Goal: Information Seeking & Learning: Find specific fact

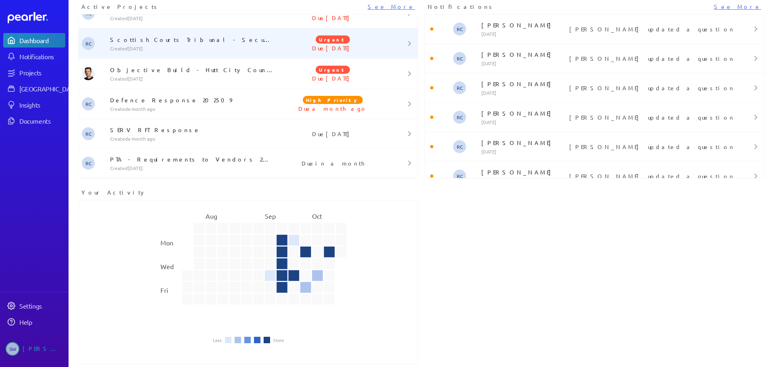
scroll to position [43, 0]
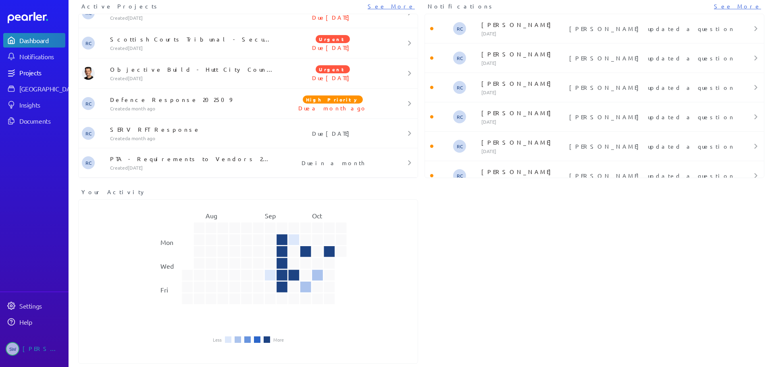
click at [34, 71] on div "Projects" at bounding box center [41, 72] width 45 height 8
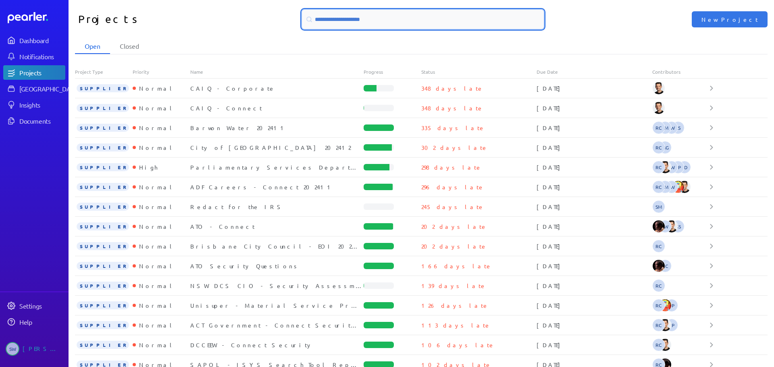
click at [336, 16] on input at bounding box center [423, 19] width 242 height 19
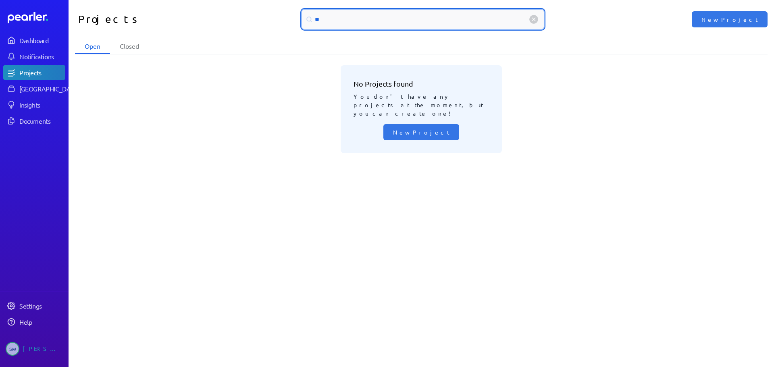
type input "*"
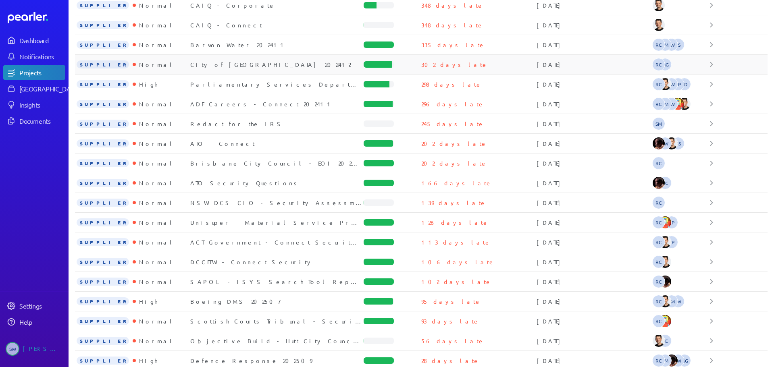
scroll to position [126, 0]
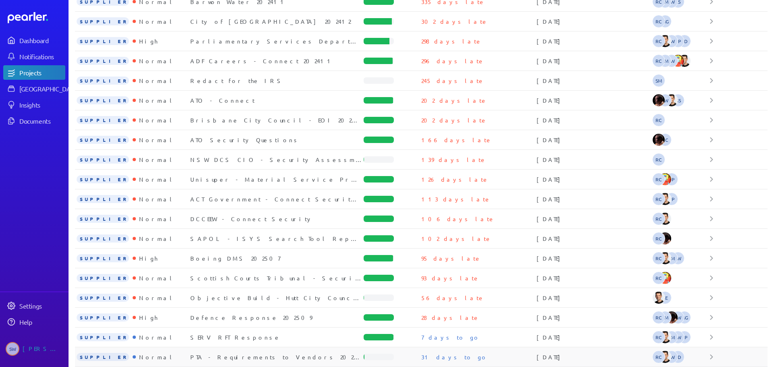
click at [247, 355] on div "PTA - Requirements to Vendors 202509 - PoC" at bounding box center [276, 357] width 173 height 8
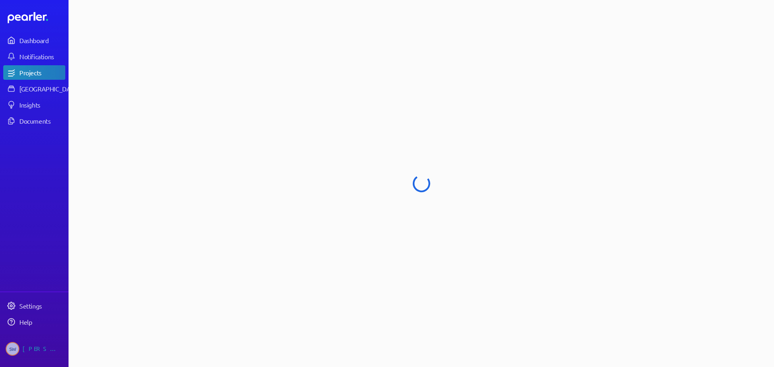
select select "******"
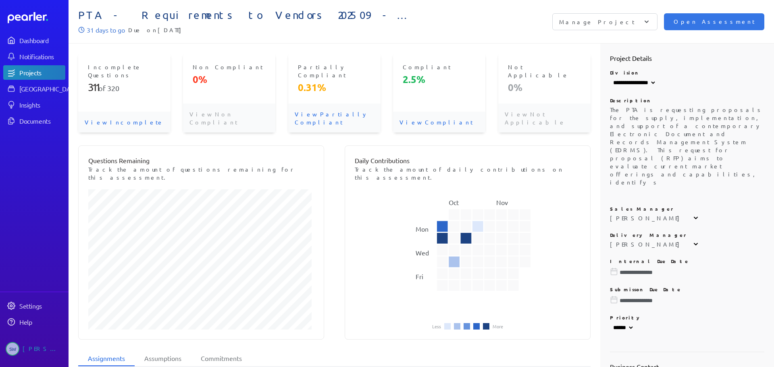
click at [634, 21] on p "Manage Project" at bounding box center [596, 22] width 75 height 8
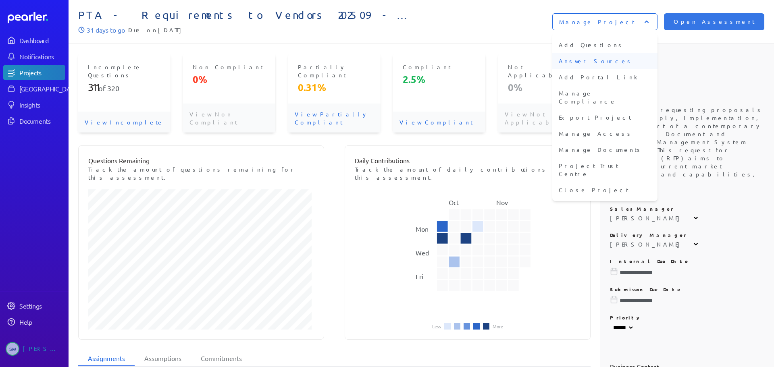
click at [649, 58] on li "Answer Sources" at bounding box center [604, 61] width 105 height 16
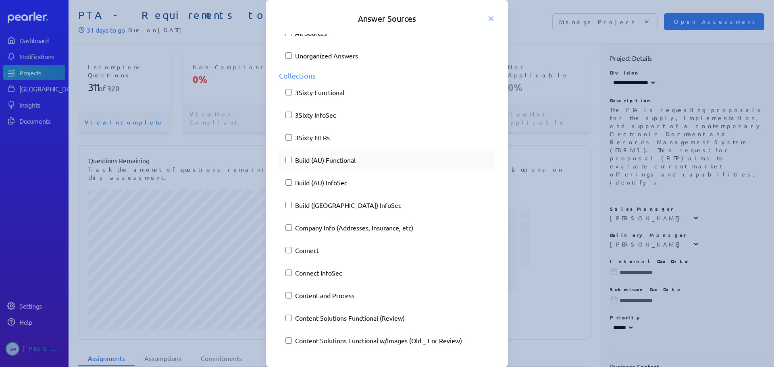
scroll to position [40, 0]
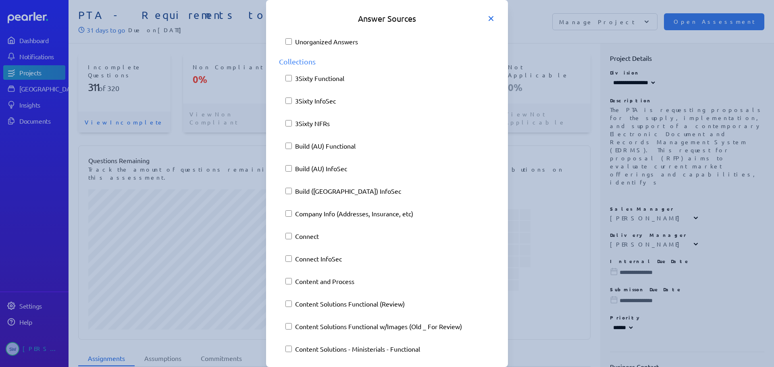
click at [493, 19] on icon at bounding box center [491, 19] width 8 height 8
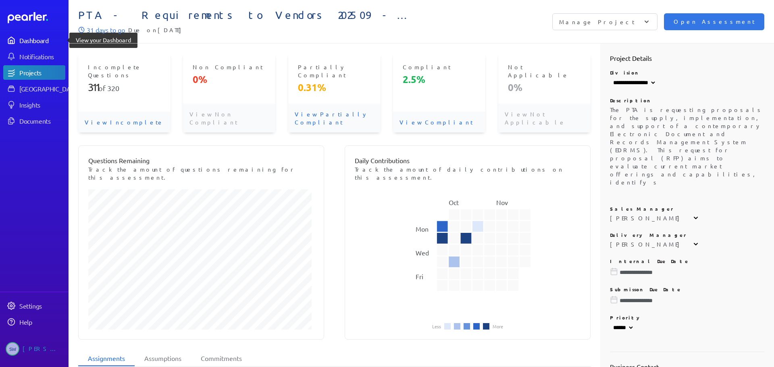
click at [27, 42] on div "Dashboard" at bounding box center [41, 40] width 45 height 8
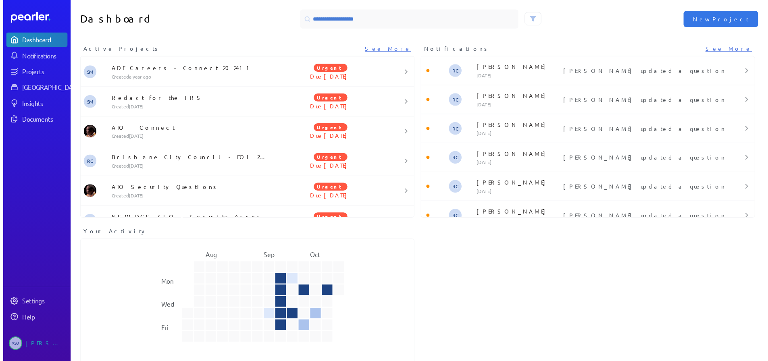
scroll to position [161, 0]
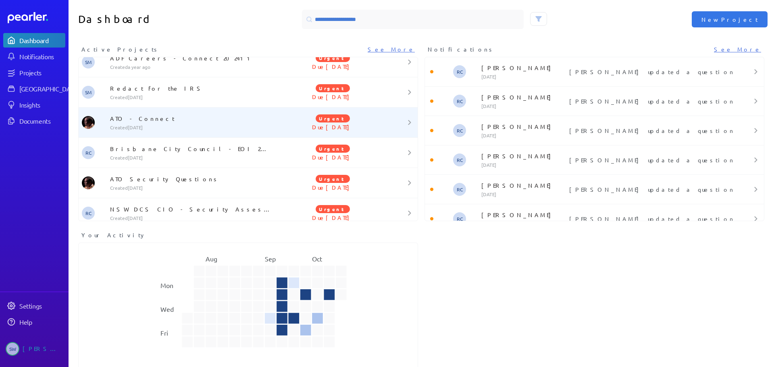
click at [157, 120] on p "ATO - Connect" at bounding box center [193, 118] width 166 height 8
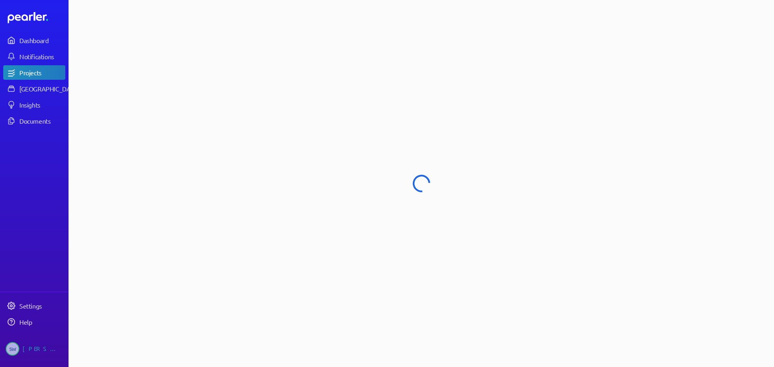
select select "******"
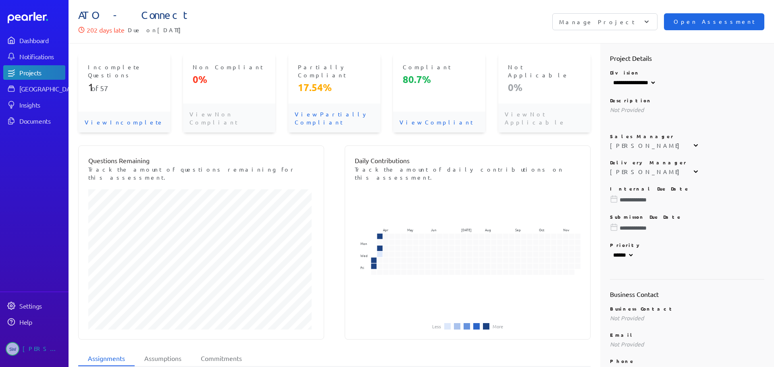
click at [703, 23] on span "Open Assessment" at bounding box center [713, 21] width 81 height 9
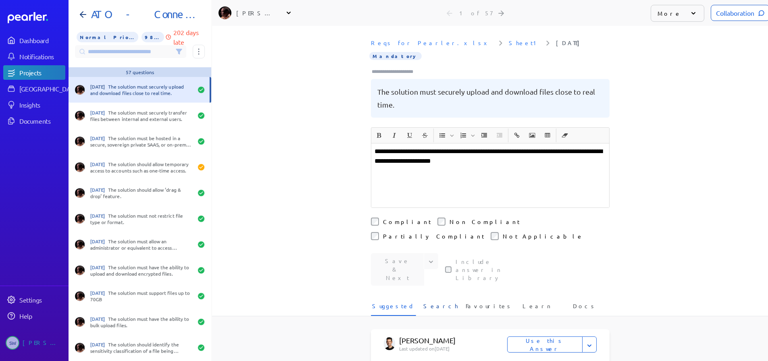
click at [441, 302] on span "Search" at bounding box center [440, 308] width 35 height 13
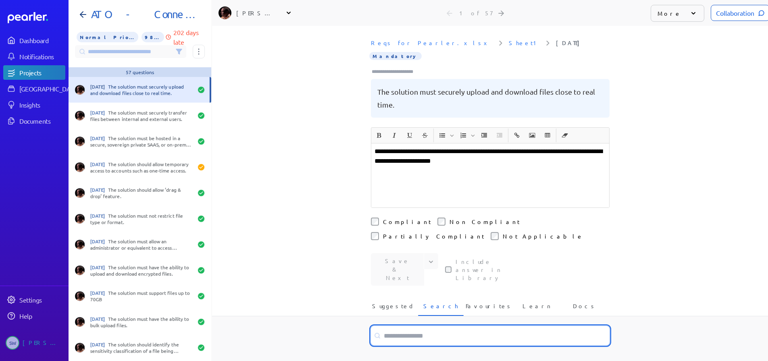
click at [421, 326] on input at bounding box center [490, 335] width 239 height 19
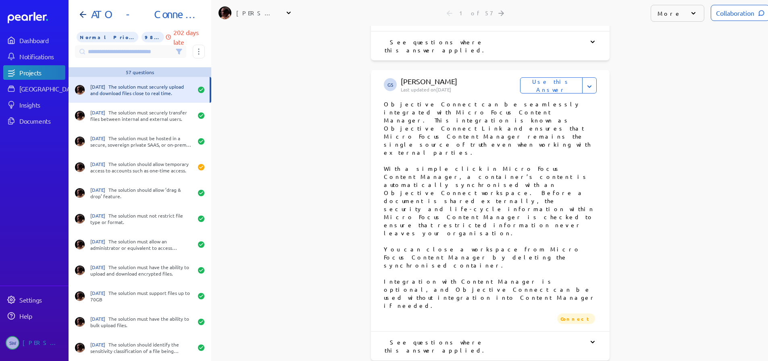
scroll to position [64, 0]
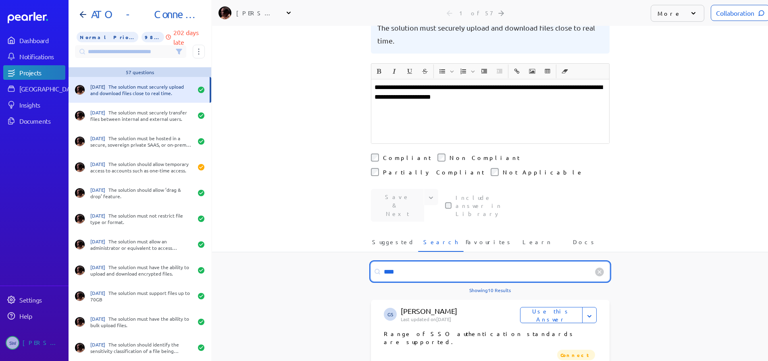
drag, startPoint x: 408, startPoint y: 238, endPoint x: 363, endPoint y: 243, distance: 44.9
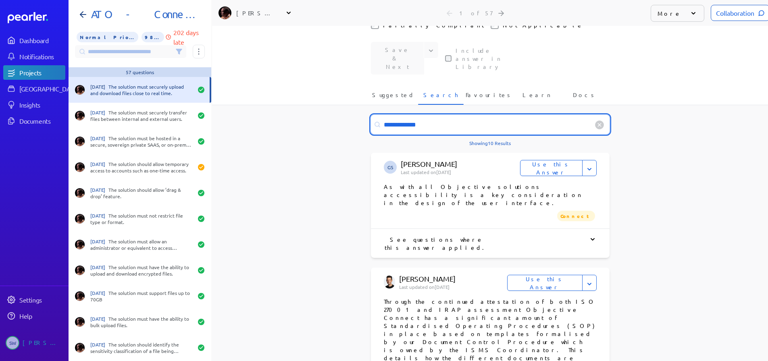
scroll to position [72, 0]
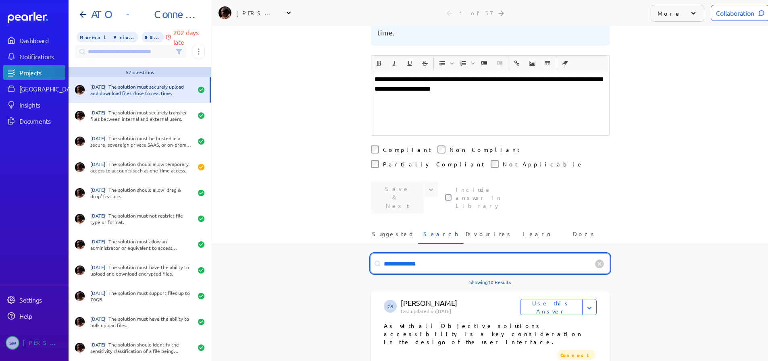
type input "**********"
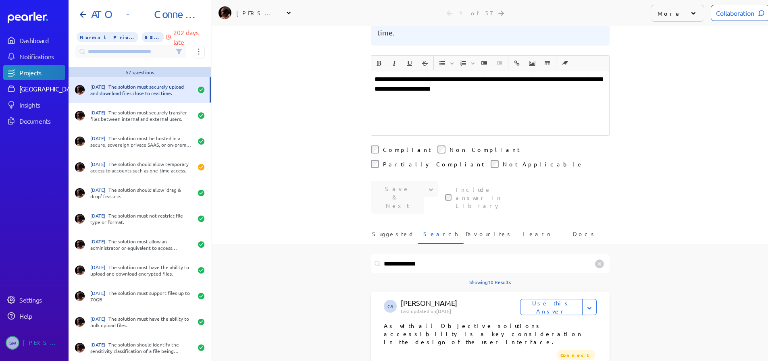
click at [31, 85] on div "[GEOGRAPHIC_DATA]" at bounding box center [49, 89] width 60 height 8
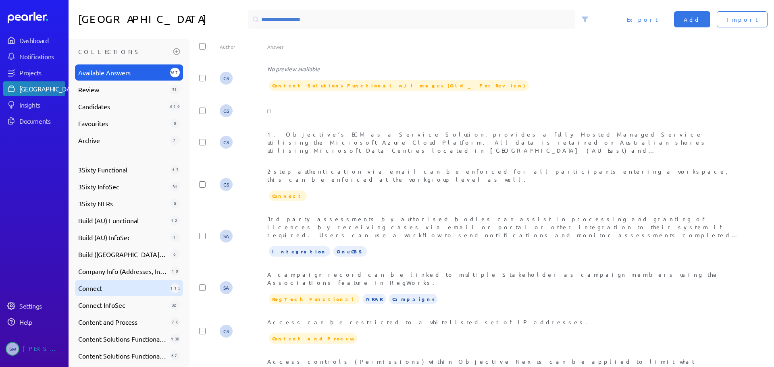
click at [98, 286] on span "Connect" at bounding box center [122, 288] width 89 height 10
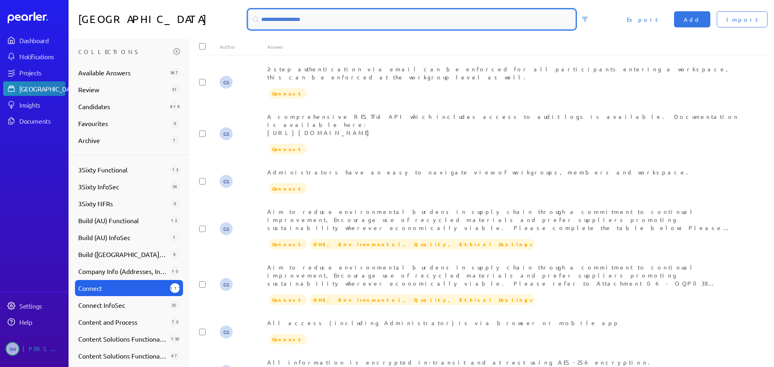
click at [300, 20] on input at bounding box center [411, 19] width 327 height 19
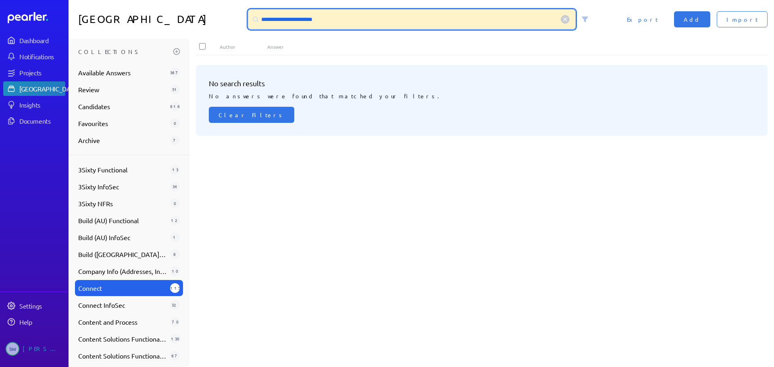
drag, startPoint x: 340, startPoint y: 19, endPoint x: 229, endPoint y: 20, distance: 111.2
click at [229, 20] on div "**********" at bounding box center [420, 19] width 705 height 39
type input "****"
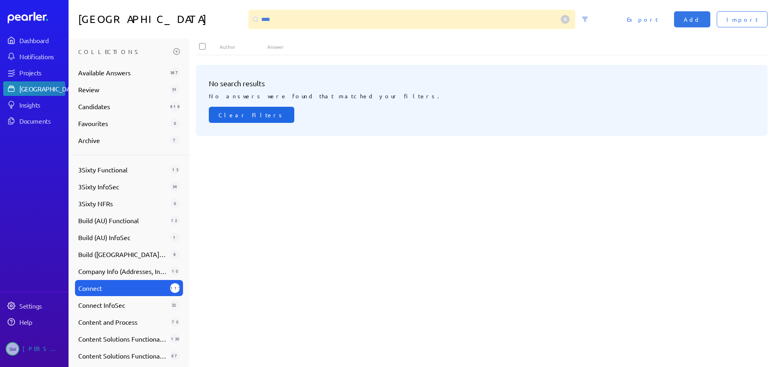
click at [233, 116] on span "Clear Filters" at bounding box center [251, 115] width 66 height 8
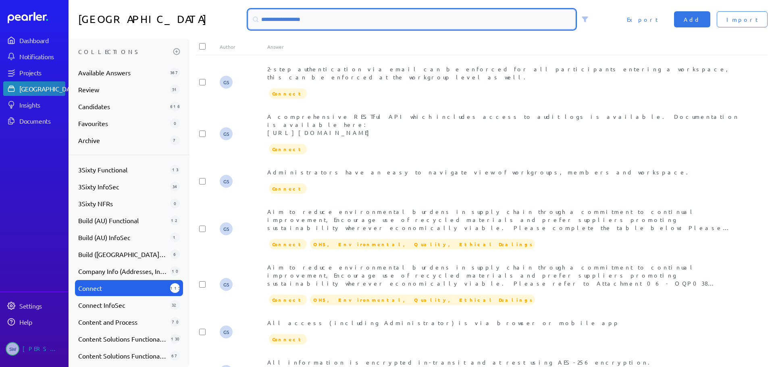
click at [329, 19] on input at bounding box center [411, 19] width 327 height 19
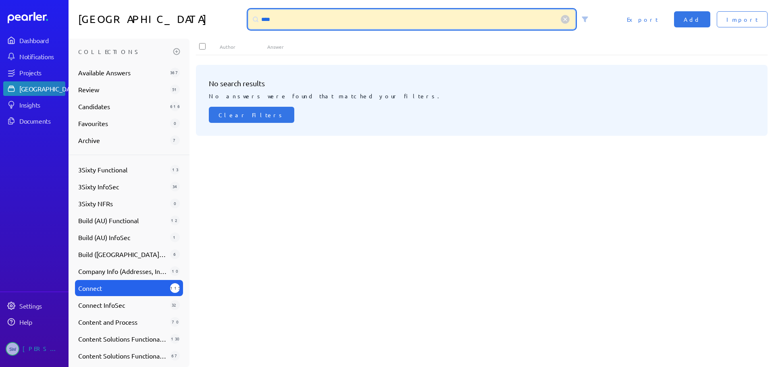
type input "****"
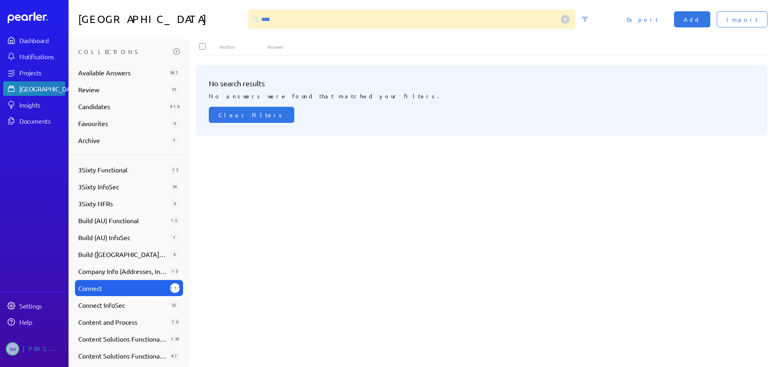
click at [100, 50] on h3 "Collections" at bounding box center [124, 51] width 92 height 13
click at [90, 75] on span "Available Answers" at bounding box center [122, 73] width 89 height 10
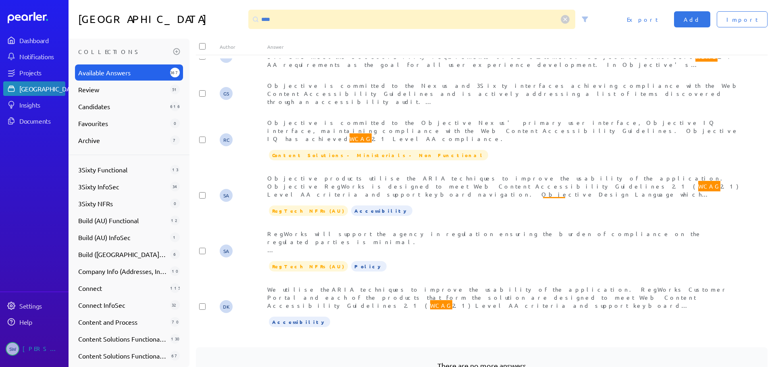
scroll to position [399, 0]
